Goal: Information Seeking & Learning: Compare options

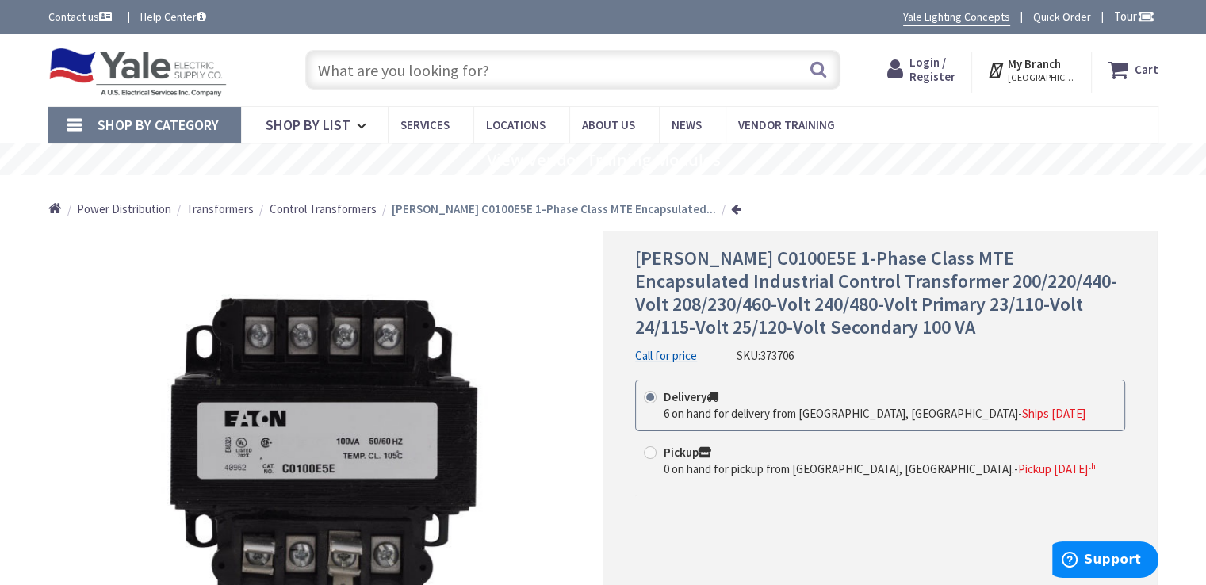
click at [345, 69] on input "text" at bounding box center [572, 70] width 535 height 40
paste input "TRANSFORMER, 200/220/440/120V, .200 KVA"
type input "TRANSFORMER, 200/220/440/120V, .200 KVA"
click at [813, 69] on button "Search" at bounding box center [818, 70] width 21 height 36
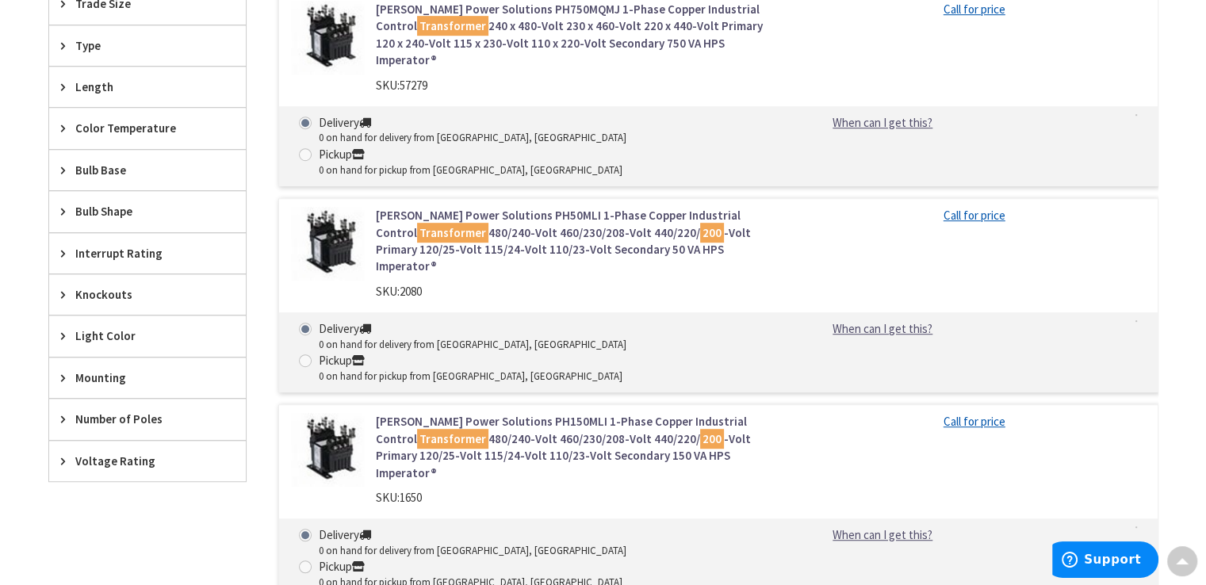
scroll to position [951, 0]
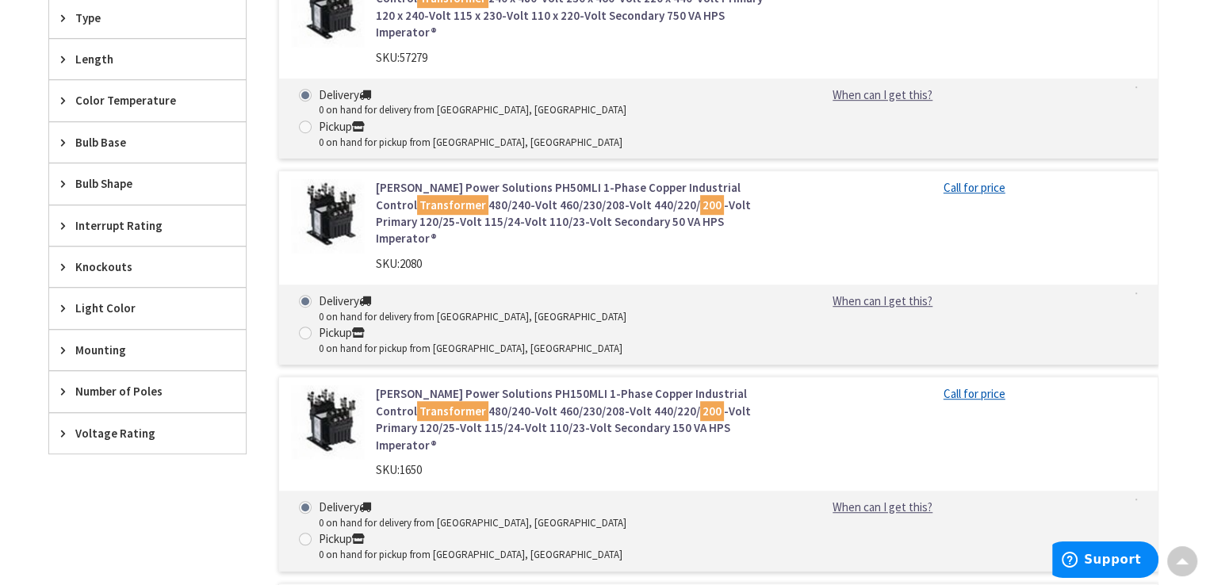
click at [64, 427] on icon at bounding box center [67, 433] width 12 height 12
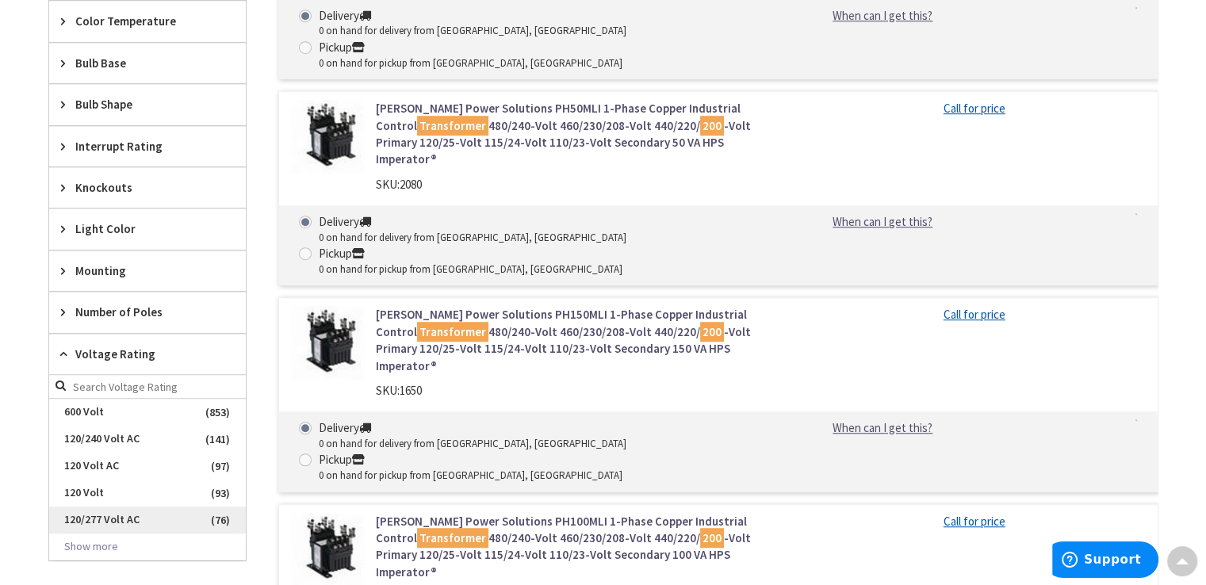
click at [76, 537] on button "Show more" at bounding box center [147, 546] width 197 height 27
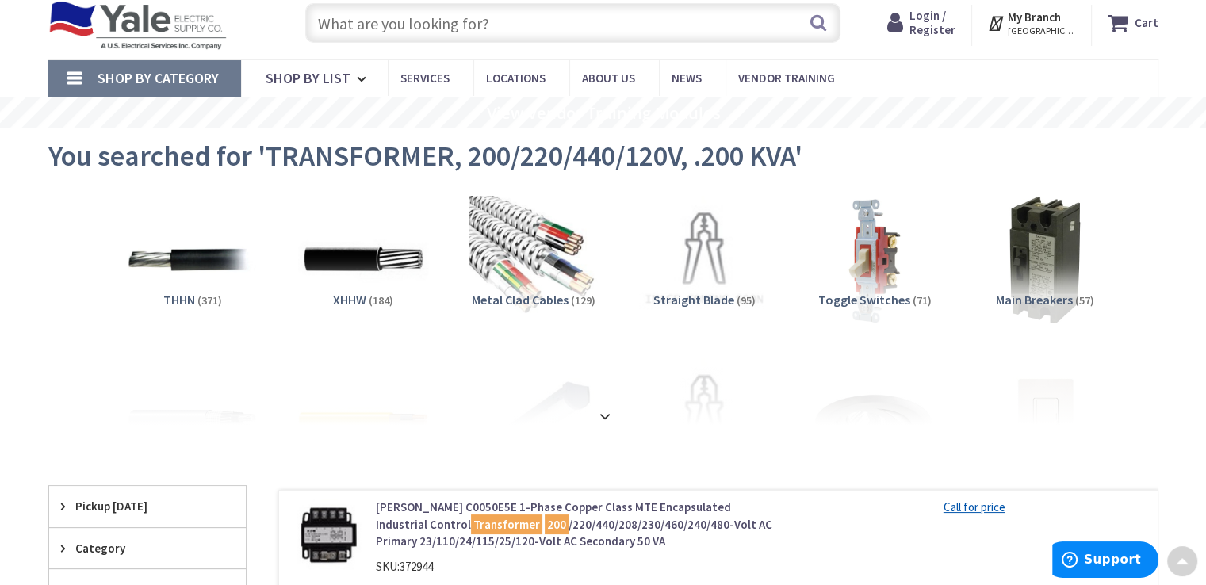
scroll to position [0, 0]
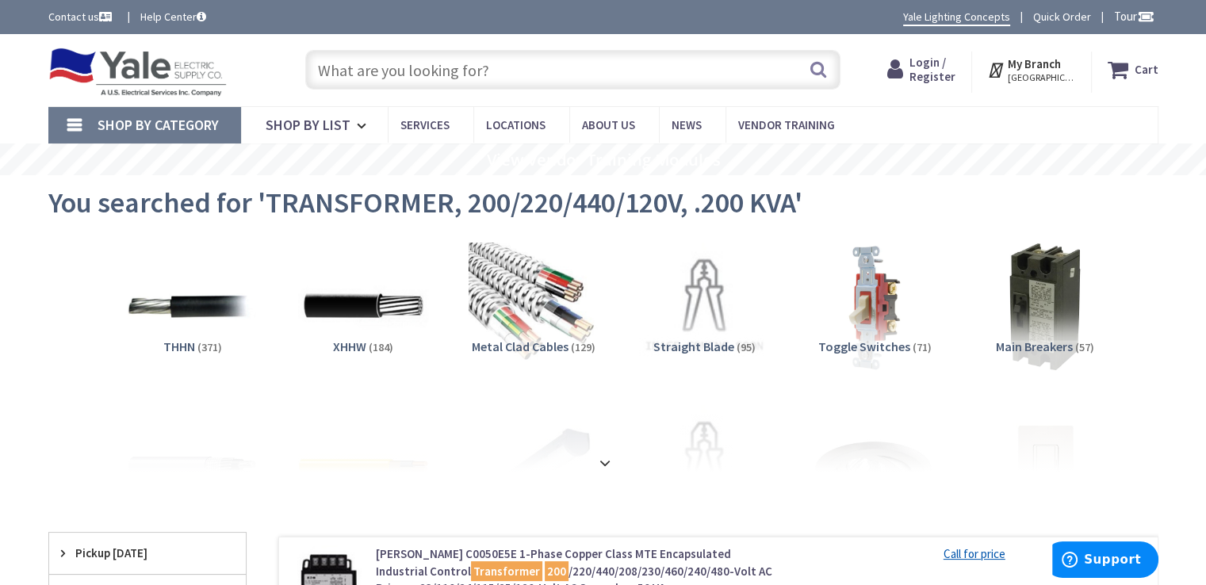
paste input "TRANSFORMER, 200/220/440/120V, .200 KVA"
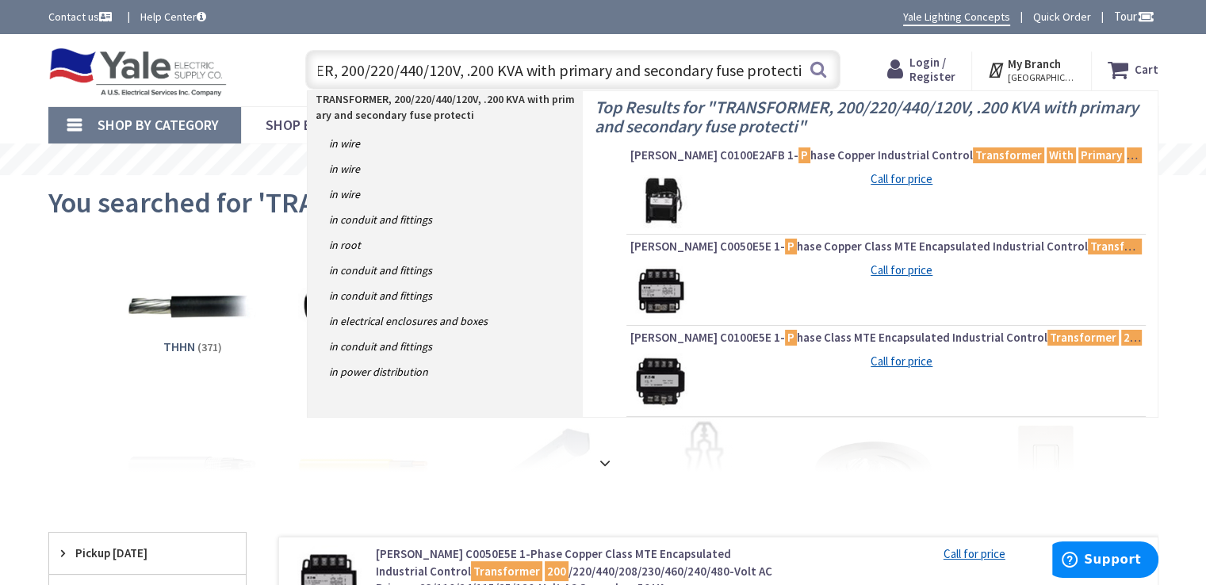
type input "TRANSFORMER, 200/220/440/120V, .200 KVA with primary and secondary fuse protect…"
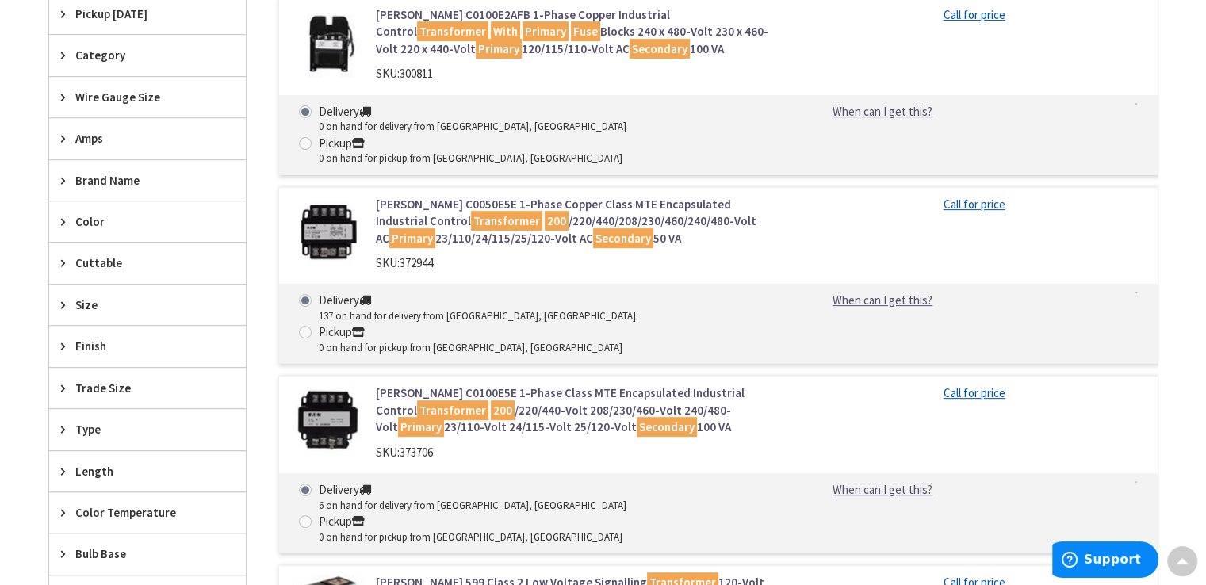
scroll to position [476, 0]
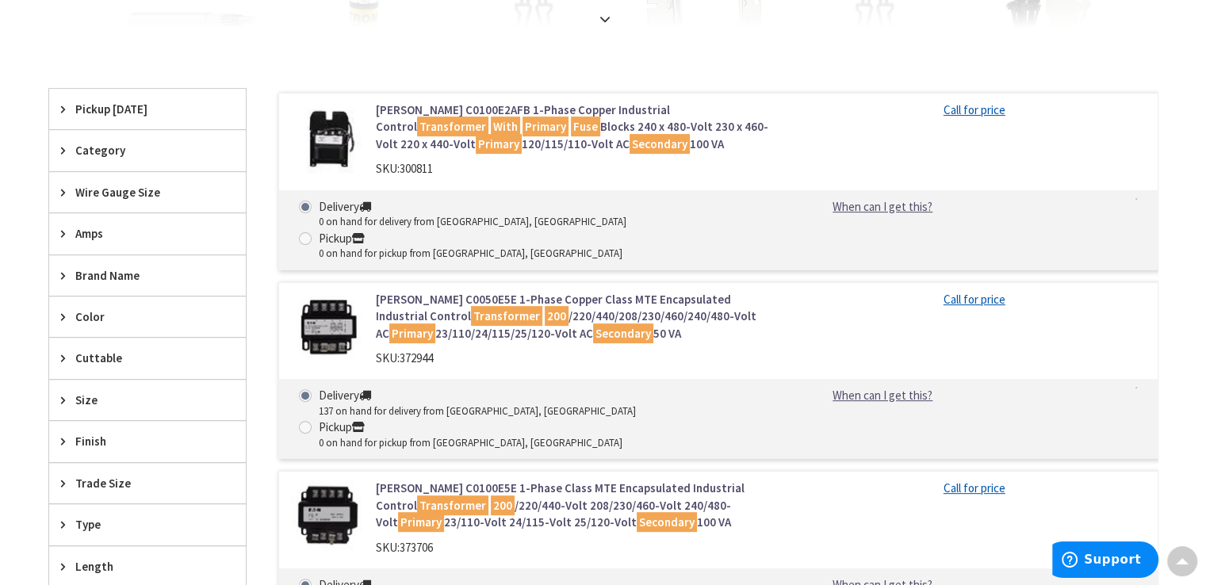
click at [314, 146] on img at bounding box center [328, 138] width 74 height 74
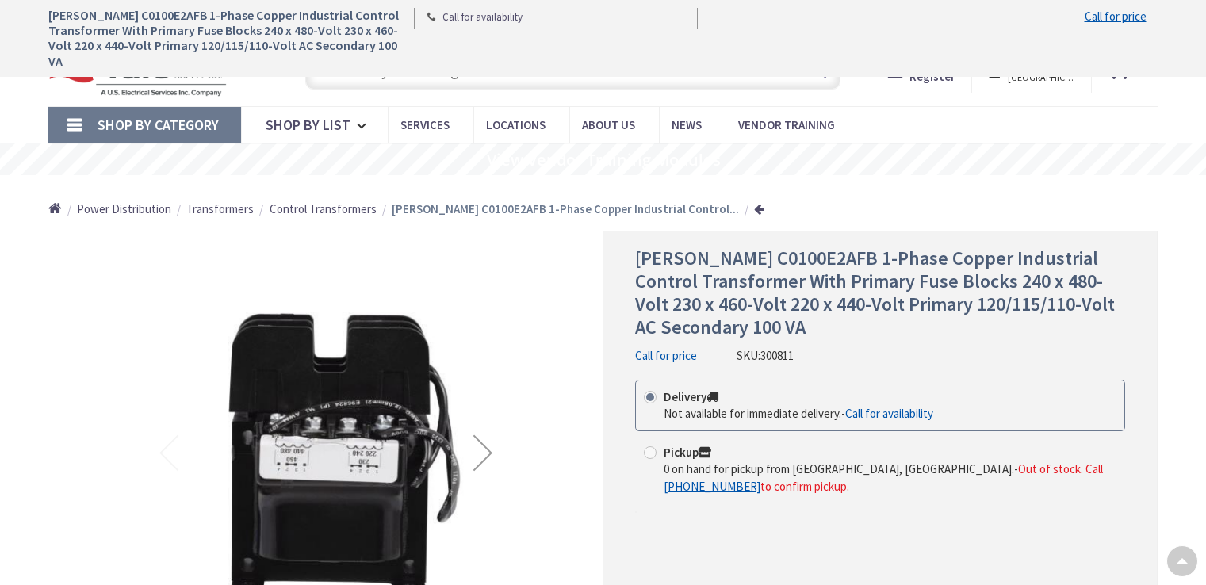
click at [484, 421] on div "Next" at bounding box center [482, 452] width 63 height 63
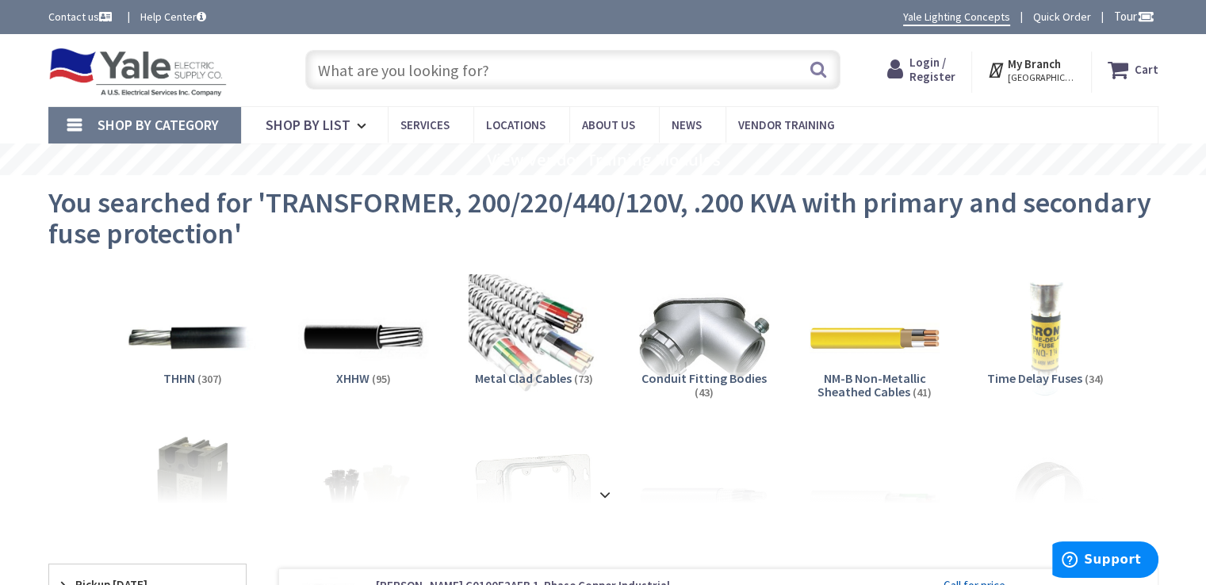
click at [510, 72] on input "text" at bounding box center [572, 70] width 535 height 40
paste input "TRANSFORMER, 200/220/440/120V, .200 KVA"
type input "TRANSFORMER, 200/220/440/120V, .200 KVA"
click at [258, 52] on div "Toggle Nav" at bounding box center [161, 70] width 250 height 53
click at [441, 231] on h1 "You searched for 'TRANSFORMER, 200/220/440/120V, .200 KVA with primary and seco…" at bounding box center [603, 218] width 1110 height 63
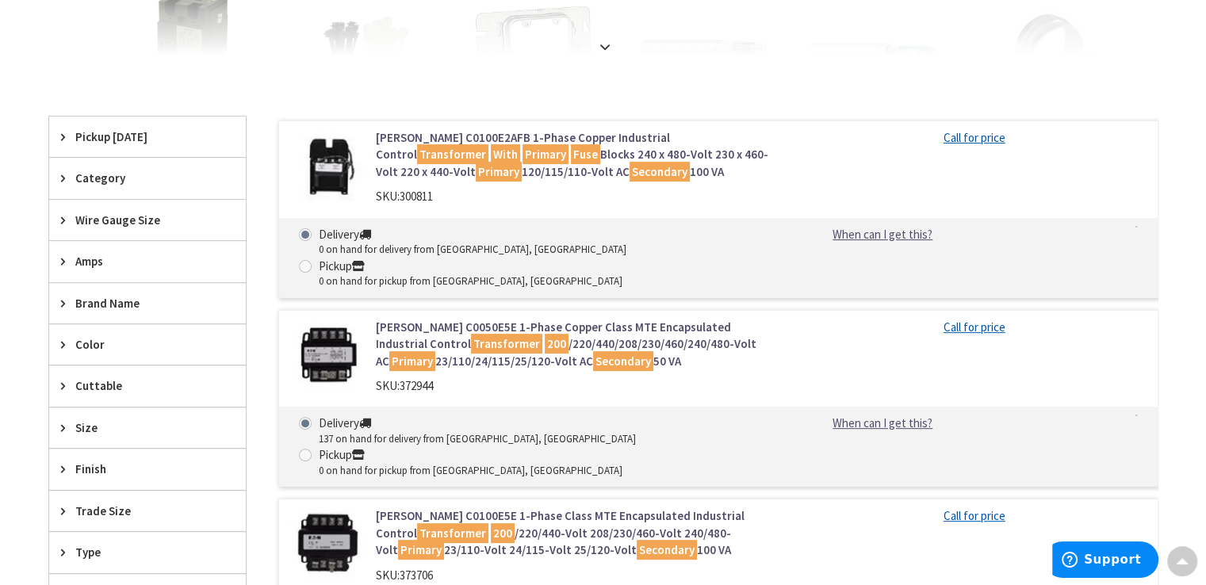
scroll to position [476, 0]
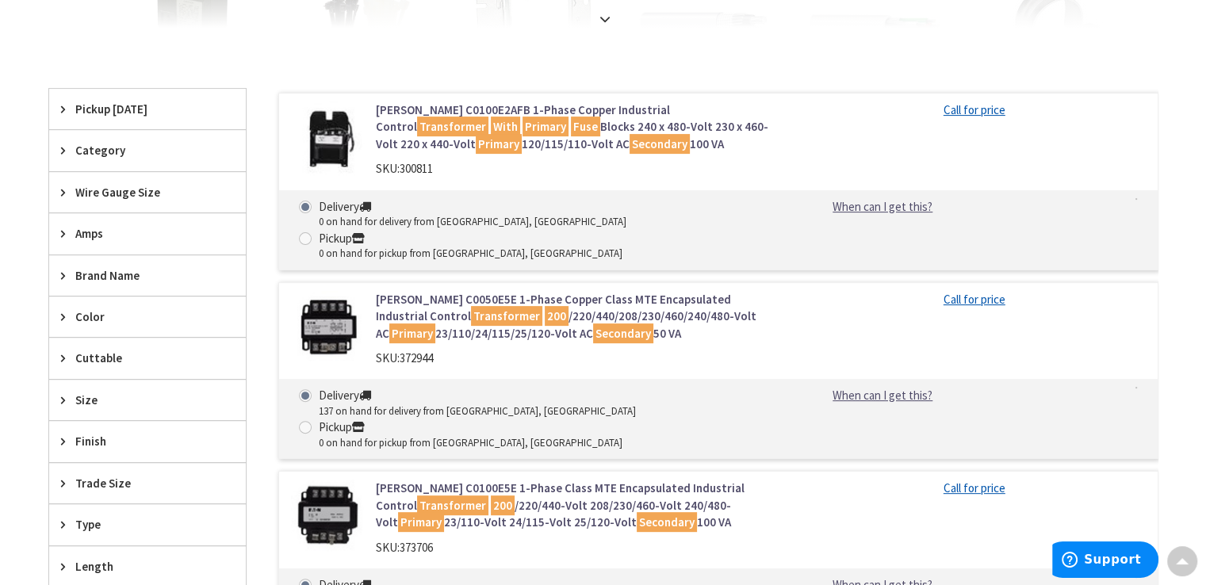
click at [338, 304] on img at bounding box center [328, 328] width 74 height 74
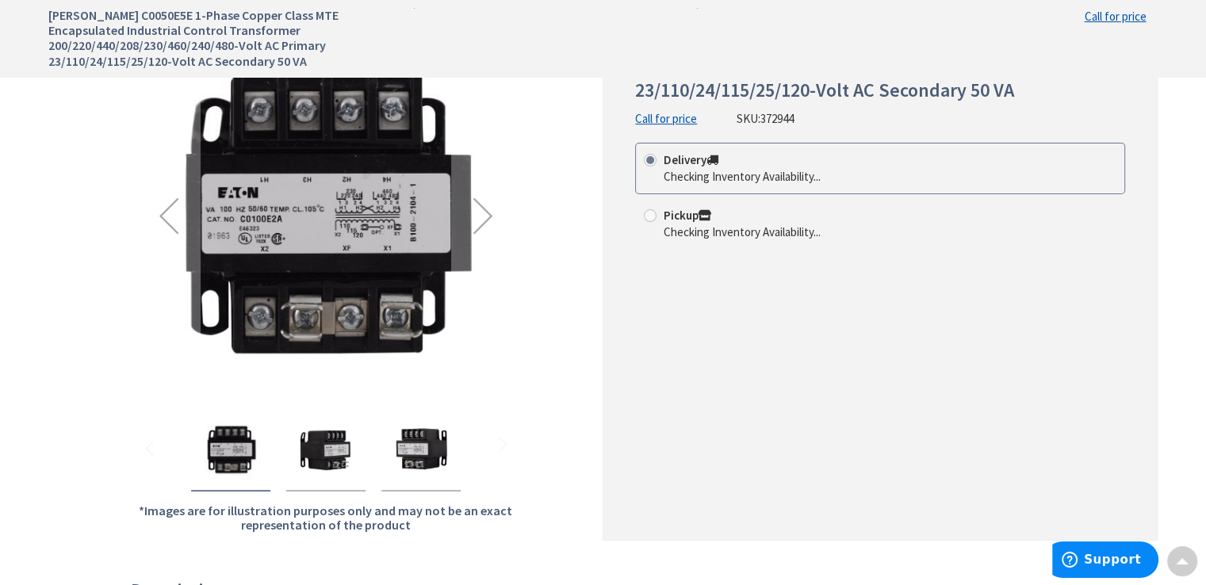
scroll to position [238, 0]
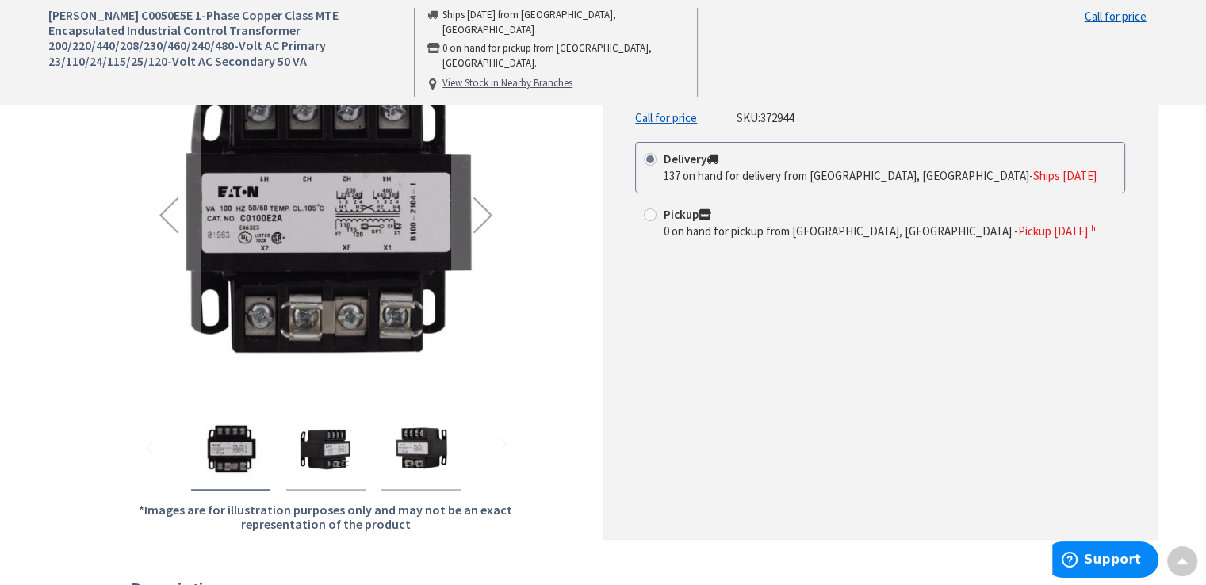
click at [333, 453] on img "Eaton C0050E5E 1-Phase Copper Class MTE Encapsulated Industrial Control Transfo…" at bounding box center [325, 449] width 63 height 63
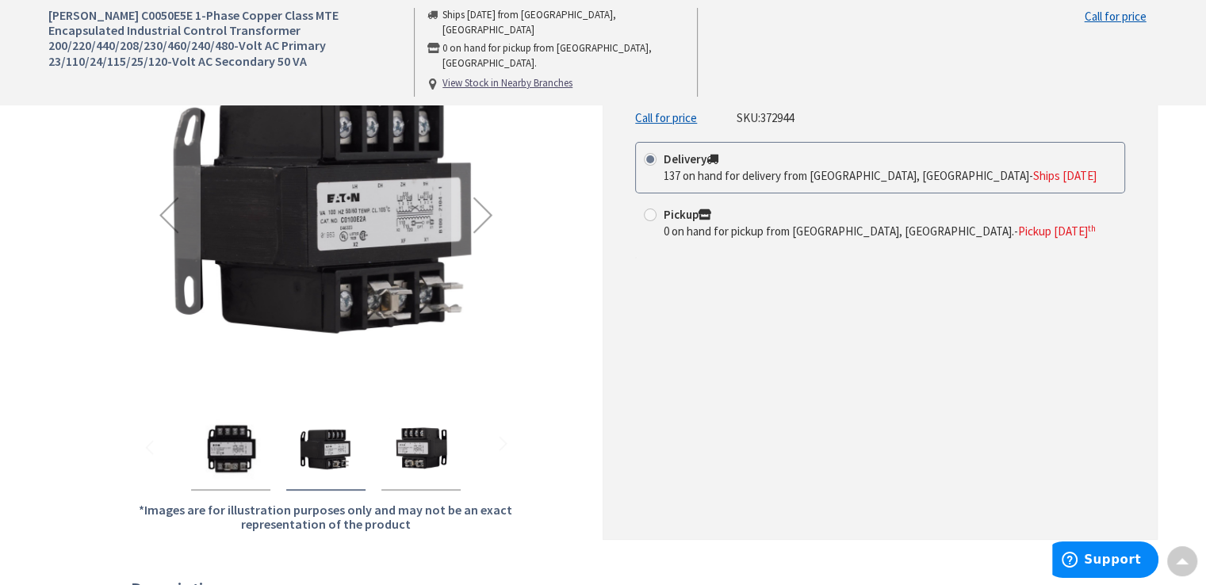
click at [436, 464] on img "Eaton C0050E5E 1-Phase Copper Class MTE Encapsulated Industrial Control Transfo…" at bounding box center [420, 449] width 63 height 63
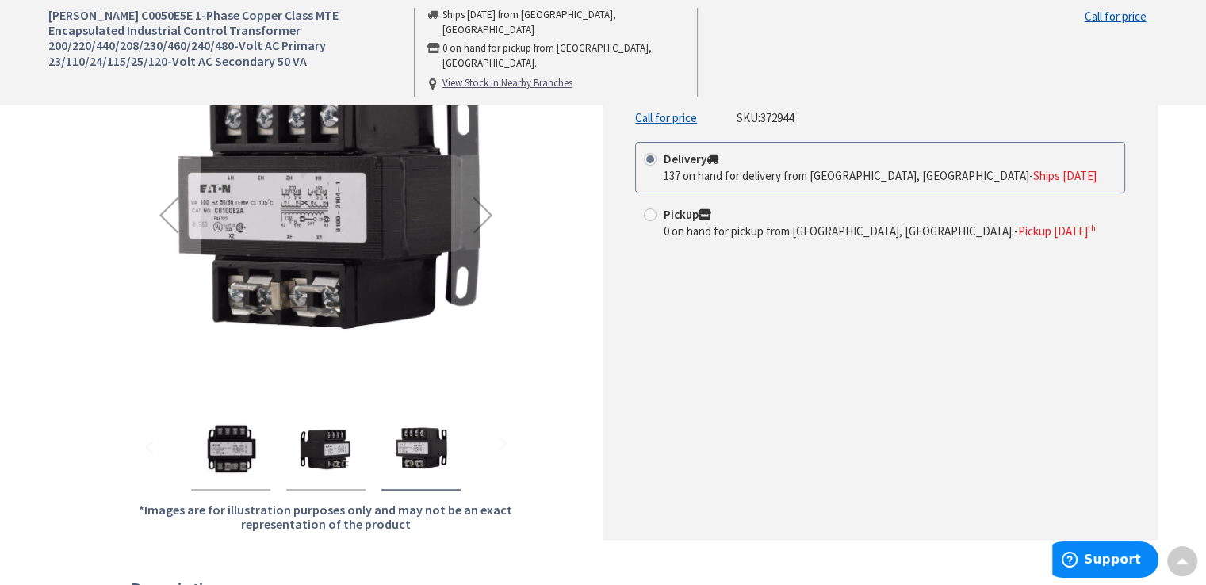
click at [436, 464] on img "Eaton C0050E5E 1-Phase Copper Class MTE Encapsulated Industrial Control Transfo…" at bounding box center [420, 449] width 63 height 63
click at [338, 455] on img "Eaton C0050E5E 1-Phase Copper Class MTE Encapsulated Industrial Control Transfo…" at bounding box center [325, 449] width 63 height 63
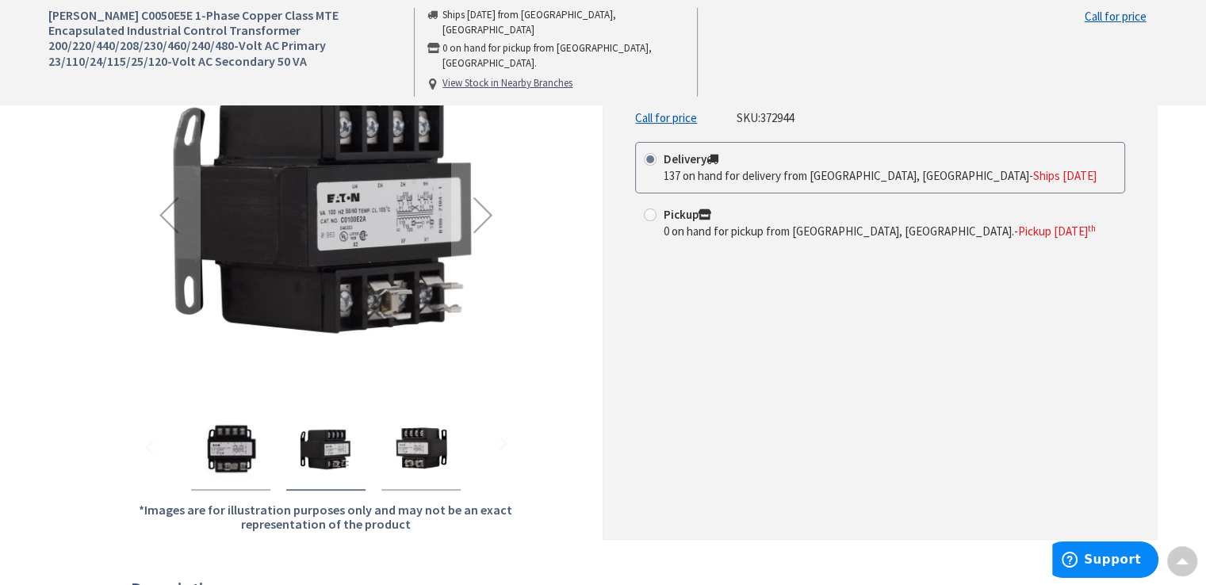
click at [220, 437] on img "Eaton C0050E5E 1-Phase Copper Class MTE Encapsulated Industrial Control Transfo…" at bounding box center [230, 449] width 63 height 63
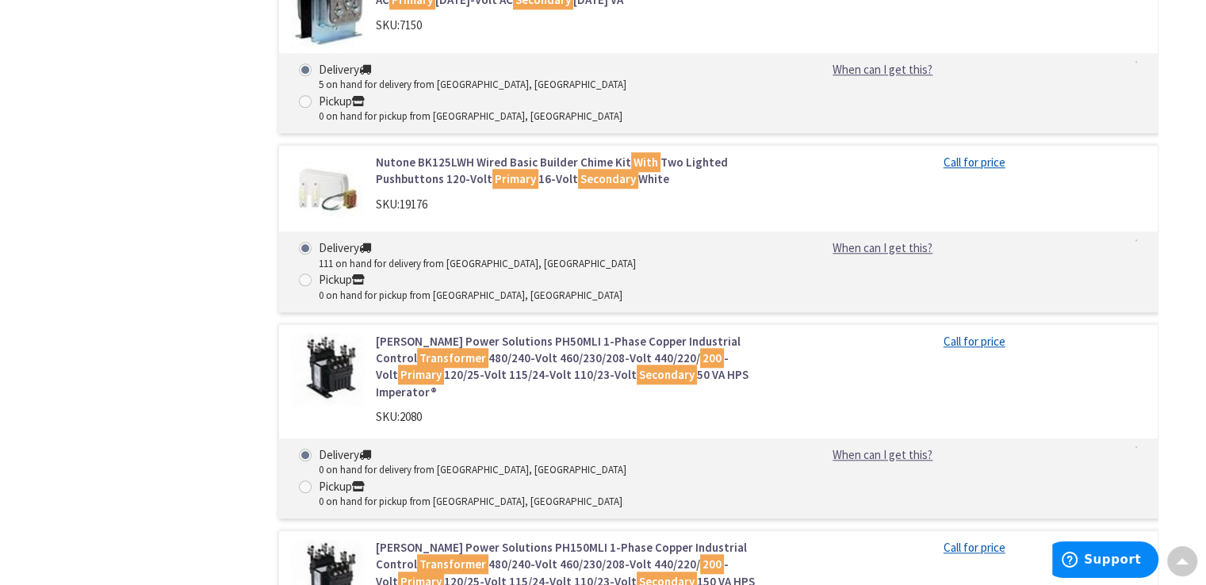
scroll to position [1478, 0]
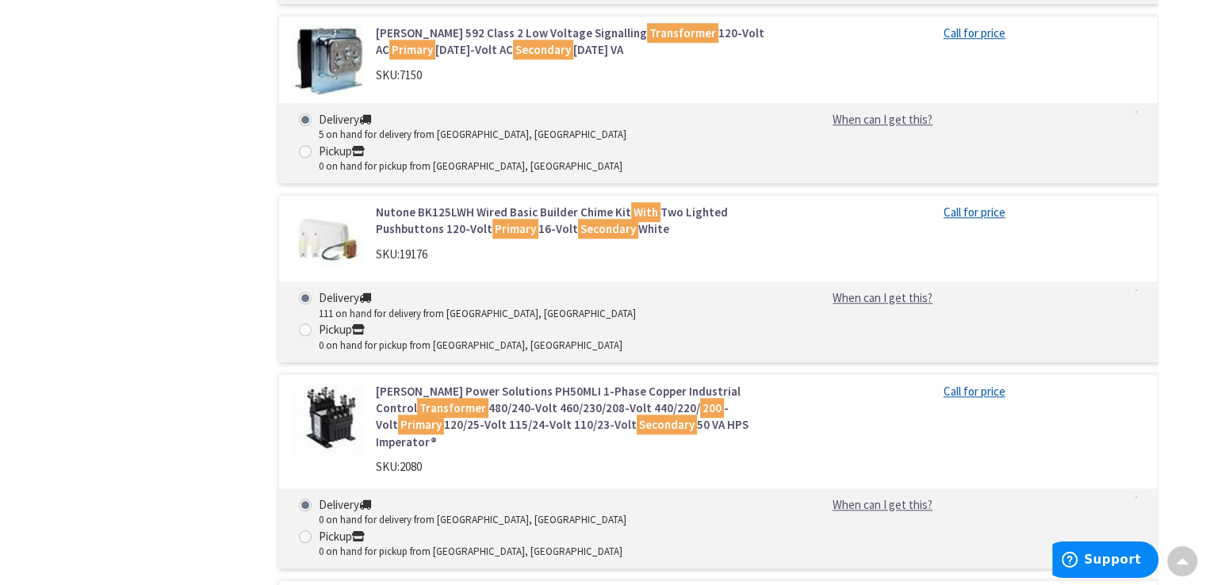
click at [334, 383] on img at bounding box center [328, 420] width 74 height 74
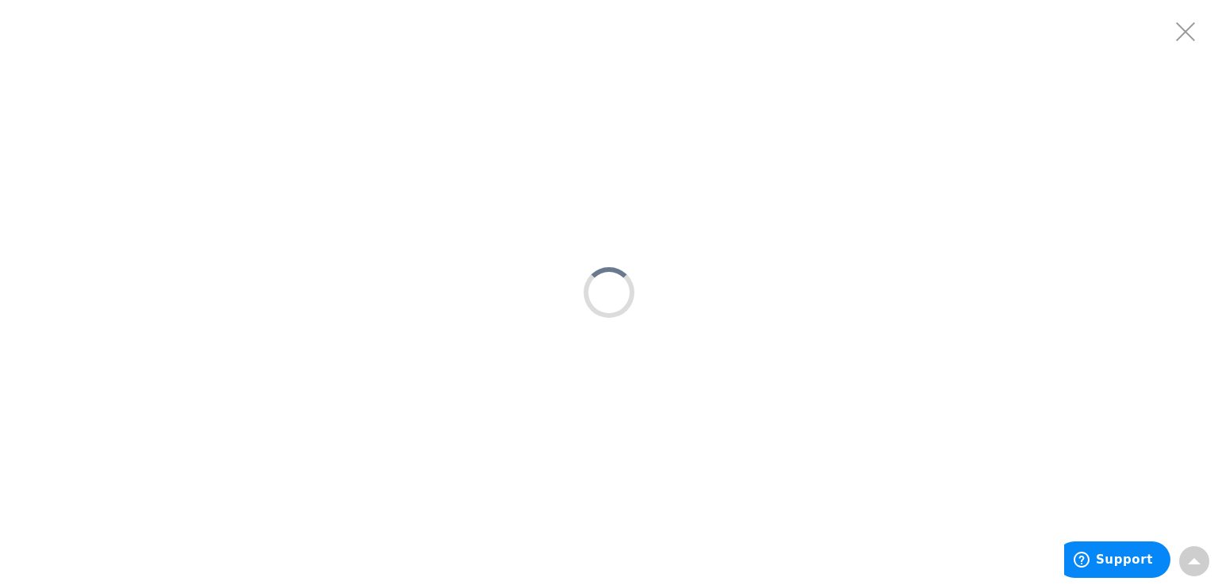
click at [367, 318] on div at bounding box center [609, 292] width 1218 height 585
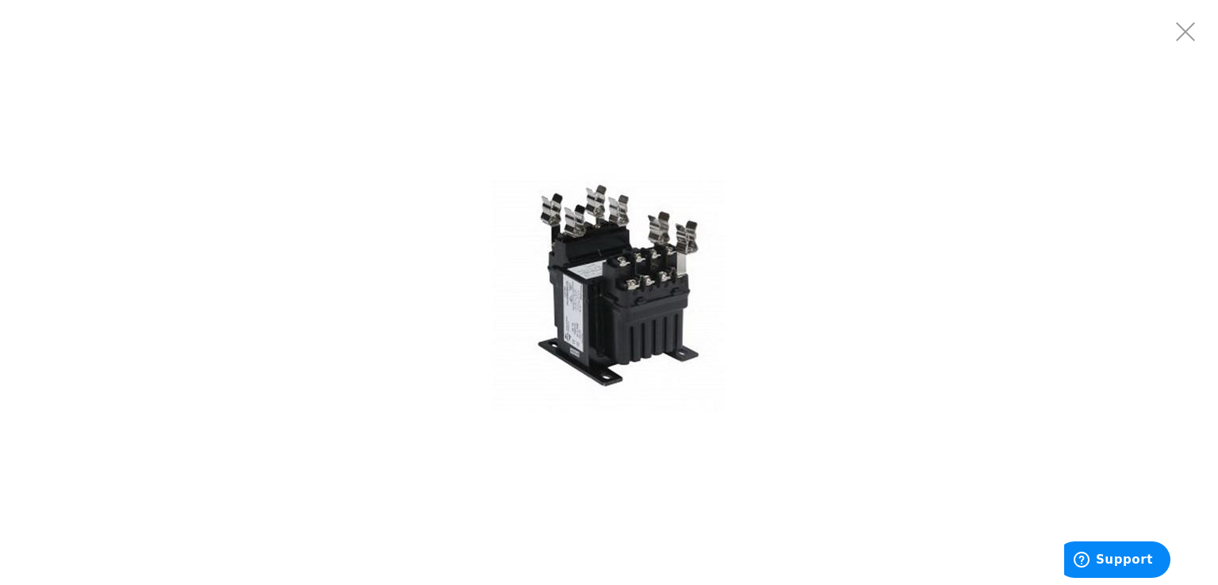
click at [758, 264] on div at bounding box center [609, 292] width 1218 height 585
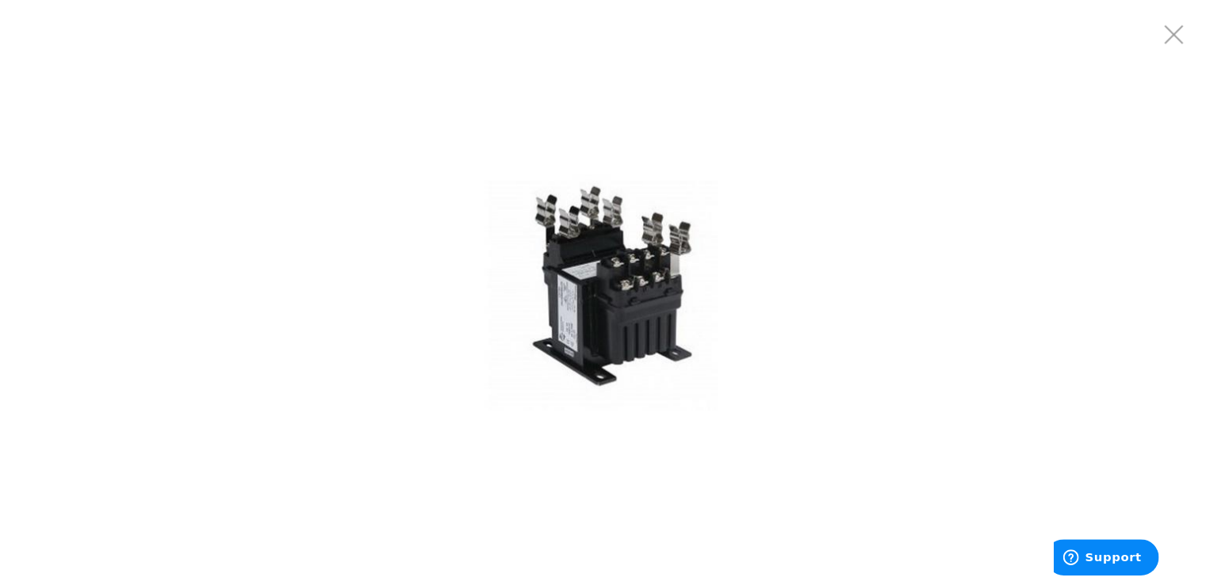
scroll to position [162, 0]
